Goal: Task Accomplishment & Management: Use online tool/utility

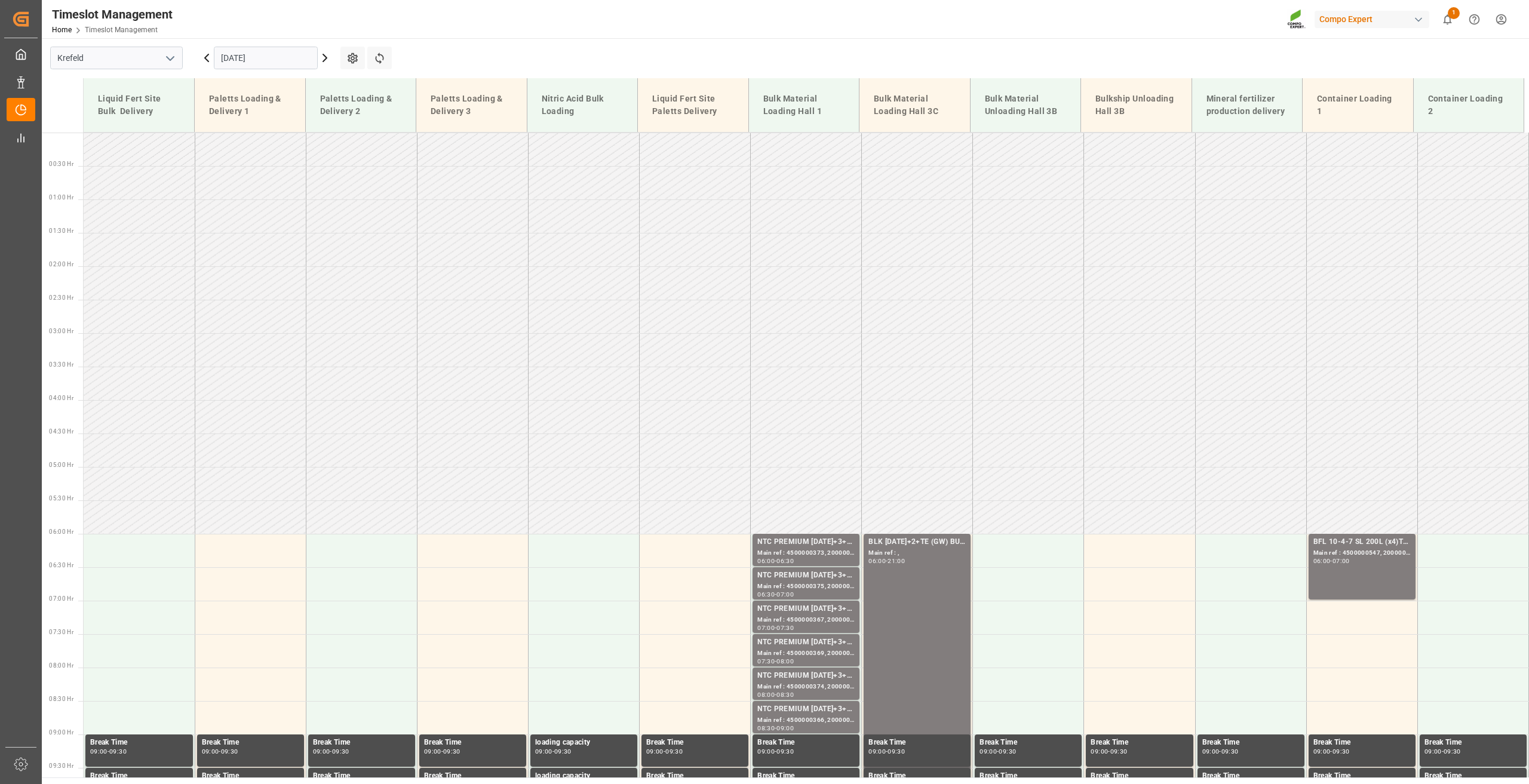
scroll to position [961, 0]
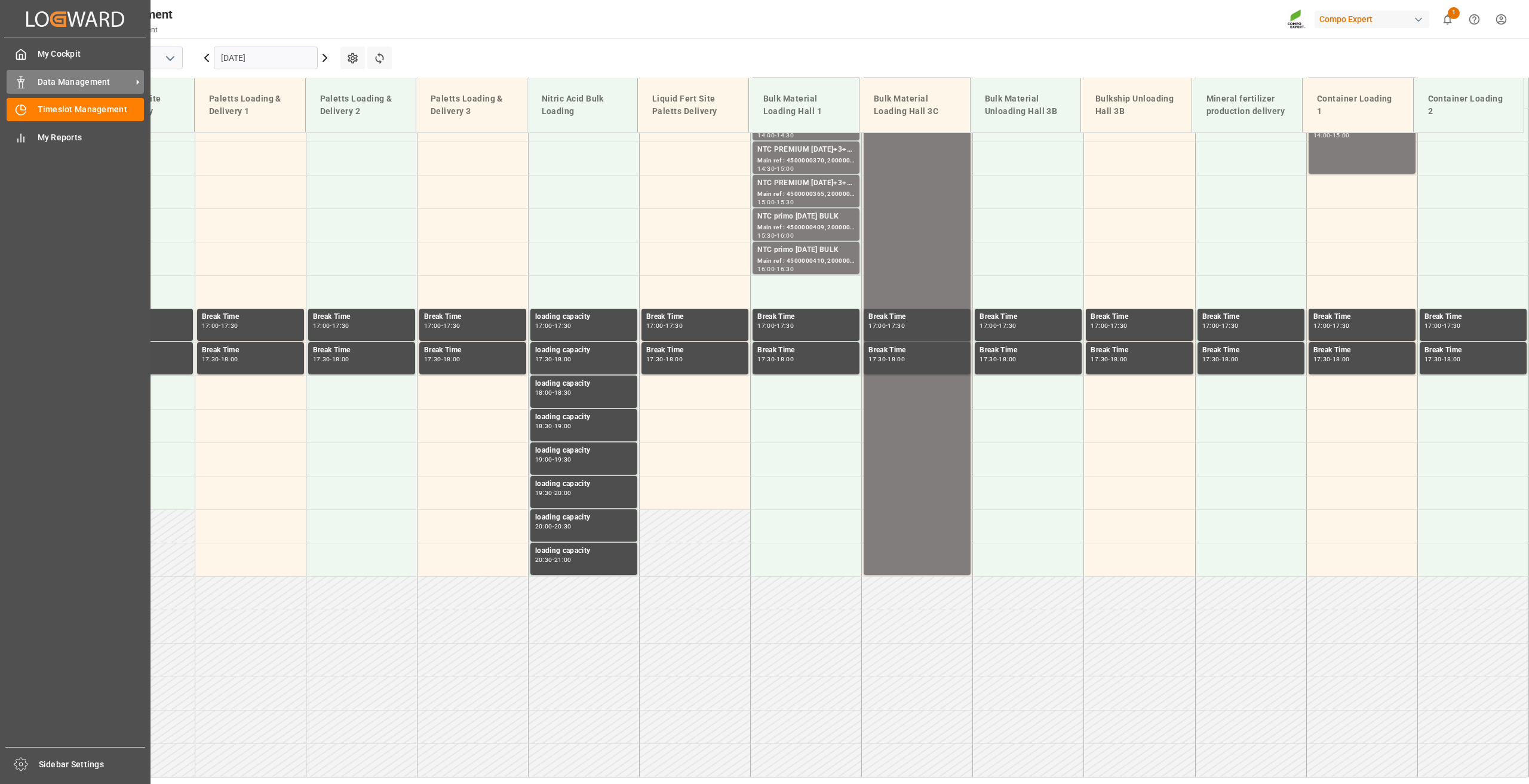
click at [53, 79] on span "Data Management" at bounding box center [84, 81] width 94 height 13
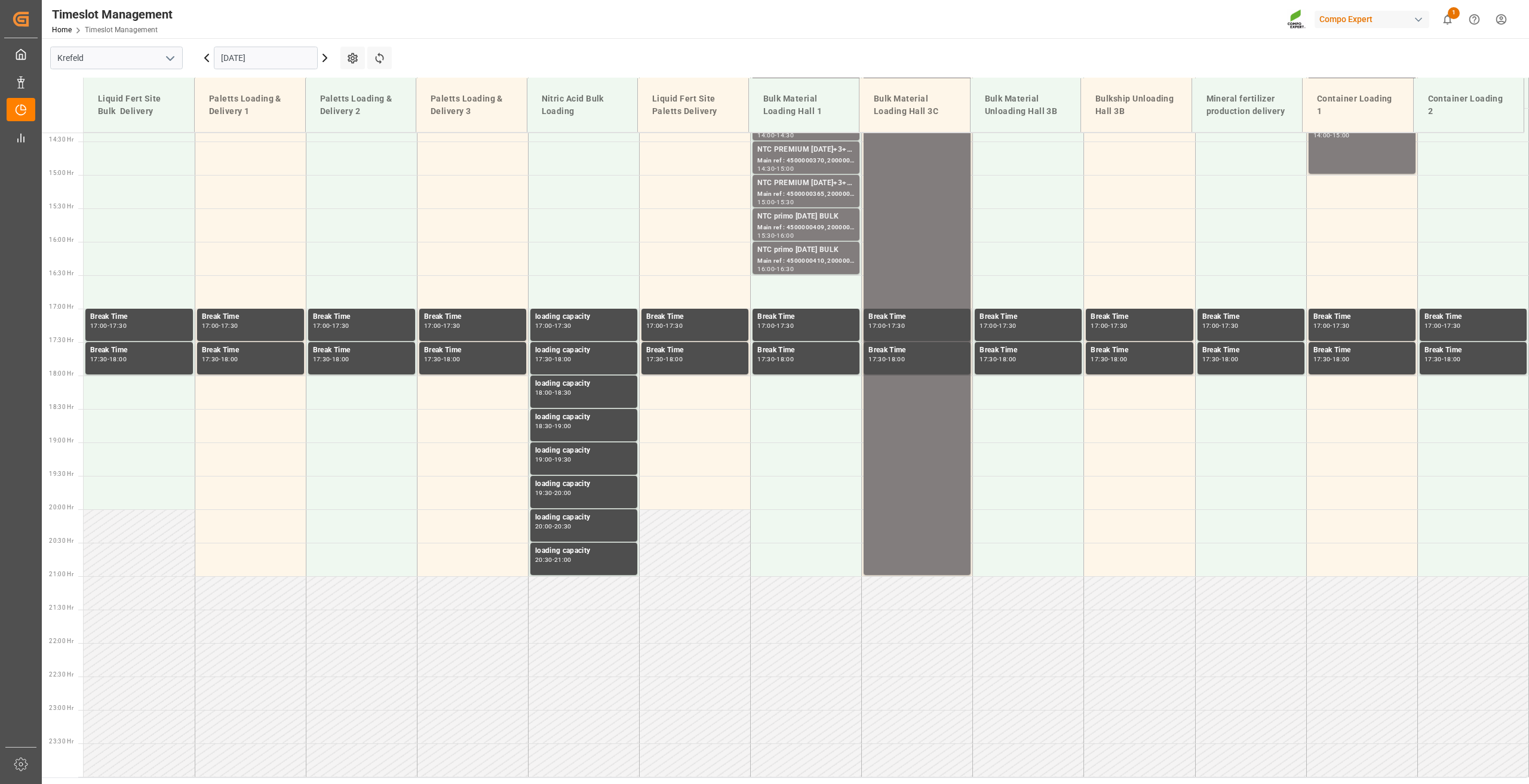
click at [598, 35] on div "Timeslot Management Home Timeslot Management Compo Expert 1 Notifications Only …" at bounding box center [781, 19] width 1495 height 38
